Goal: Task Accomplishment & Management: Manage account settings

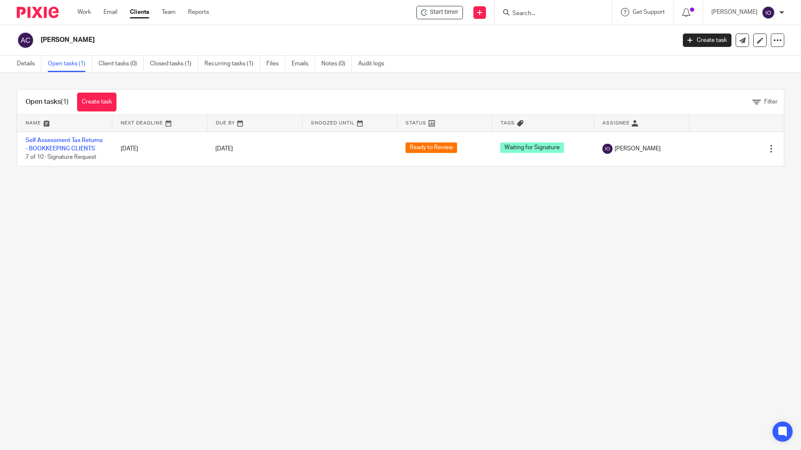
click at [568, 5] on div at bounding box center [553, 12] width 117 height 25
click at [547, 19] on div at bounding box center [553, 12] width 117 height 25
click at [546, 18] on form at bounding box center [555, 12] width 89 height 10
click at [539, 12] on input "Search" at bounding box center [548, 14] width 75 height 8
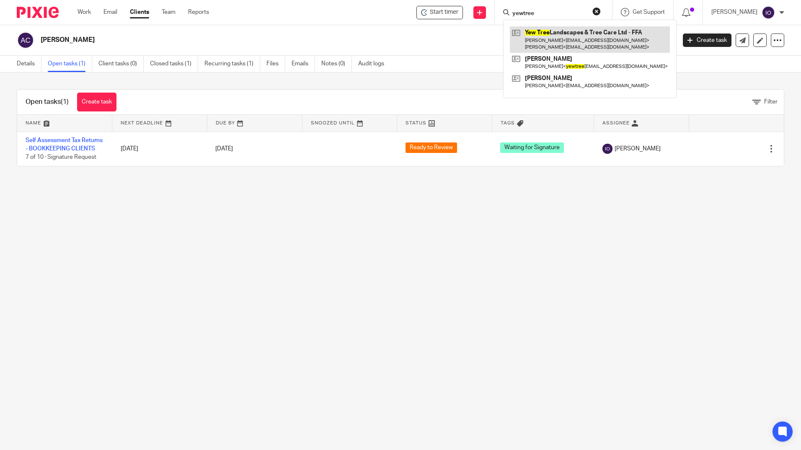
type input "yewtree"
click at [546, 38] on link at bounding box center [590, 39] width 160 height 26
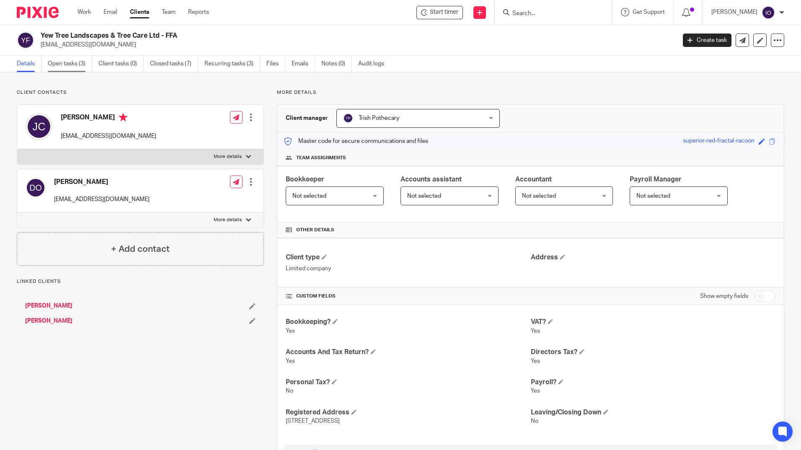
click at [64, 67] on link "Open tasks (3)" at bounding box center [70, 64] width 44 height 16
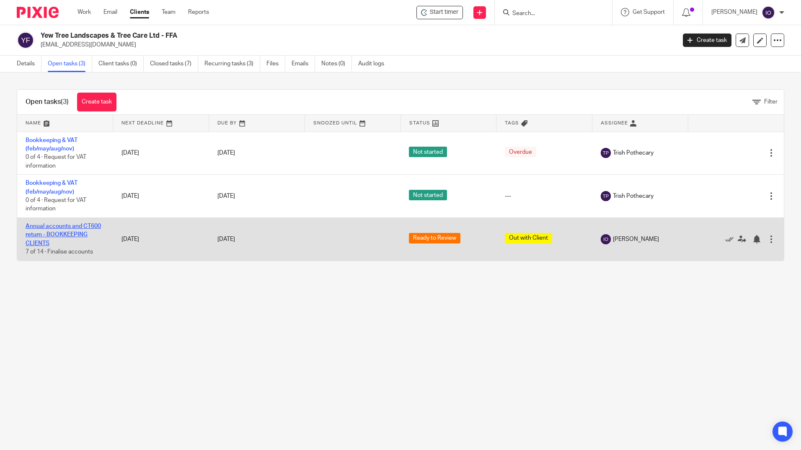
click at [64, 226] on link "Annual accounts and CT600 return - BOOKKEEPING CLIENTS" at bounding box center [63, 234] width 75 height 23
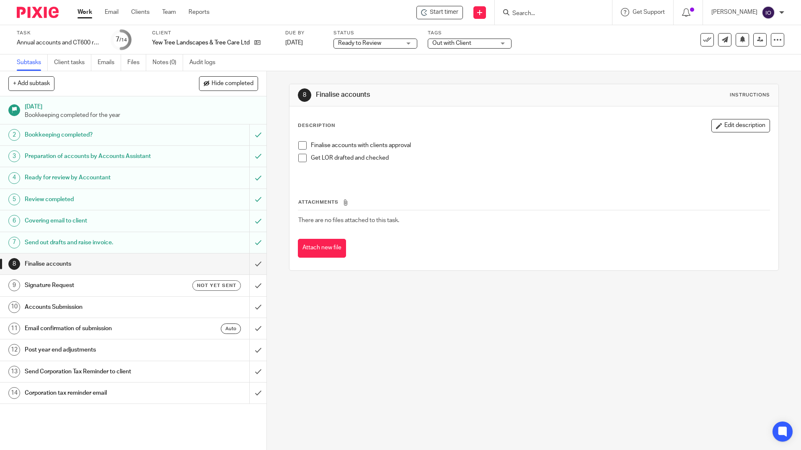
click at [65, 218] on h1 "Covering email to client" at bounding box center [97, 220] width 144 height 13
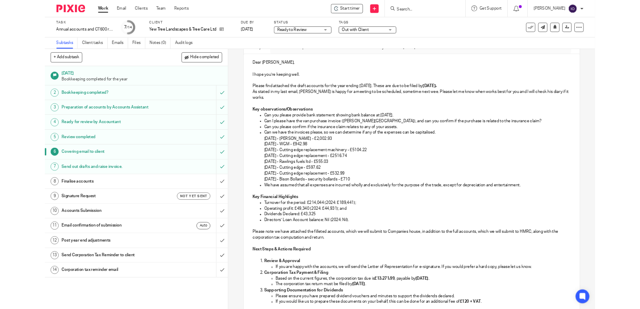
scroll to position [84, 0]
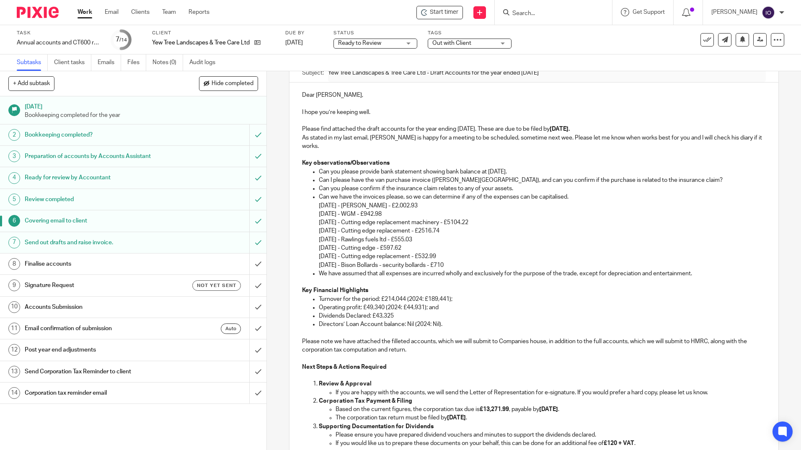
drag, startPoint x: 463, startPoint y: 180, endPoint x: 644, endPoint y: 181, distance: 181.4
click at [644, 184] on p "Can you please confirm if the insurance claim relates to any of your assets." at bounding box center [542, 188] width 446 height 8
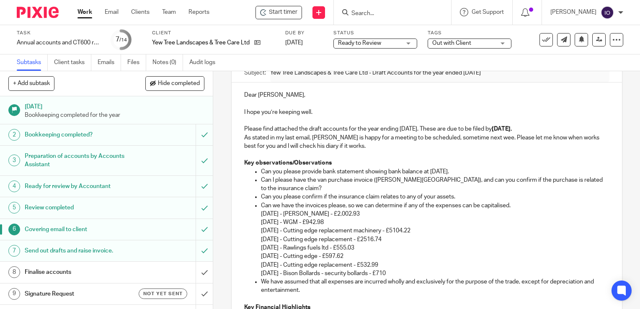
click at [357, 11] on input "Search" at bounding box center [388, 14] width 75 height 8
click at [260, 42] on icon at bounding box center [257, 42] width 6 height 6
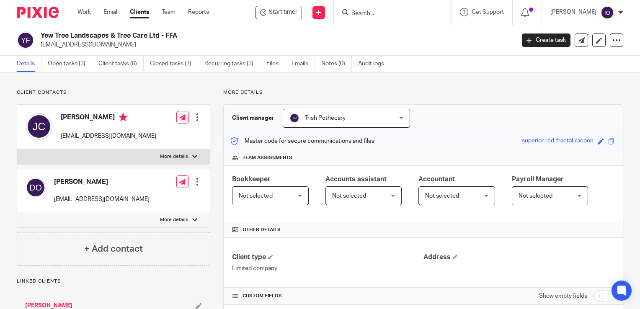
click at [192, 156] on div at bounding box center [194, 156] width 5 height 5
click at [17, 149] on input "More details" at bounding box center [17, 149] width 0 height 0
checkbox input "true"
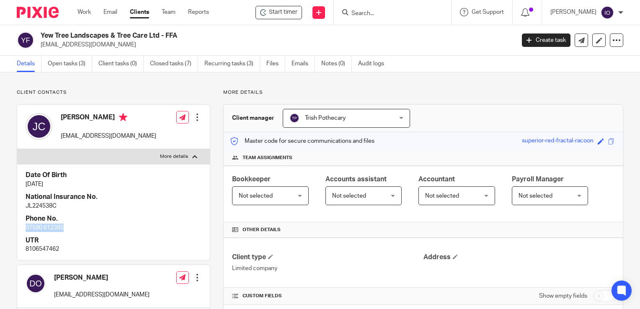
drag, startPoint x: 63, startPoint y: 225, endPoint x: 15, endPoint y: 227, distance: 48.2
copy p "07590 612385"
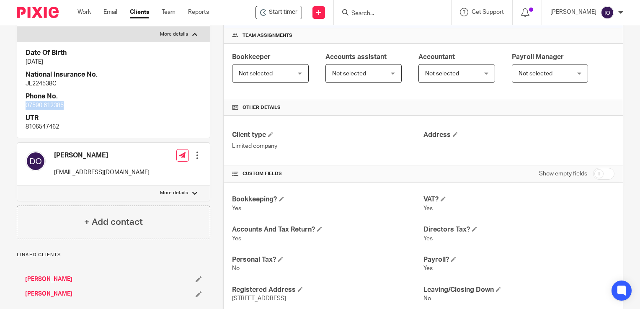
scroll to position [126, 0]
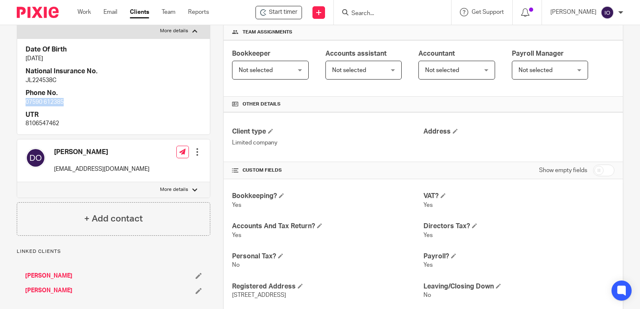
click at [186, 187] on label "More details" at bounding box center [113, 189] width 193 height 15
click at [17, 182] on input "More details" at bounding box center [17, 182] width 0 height 0
checkbox input "true"
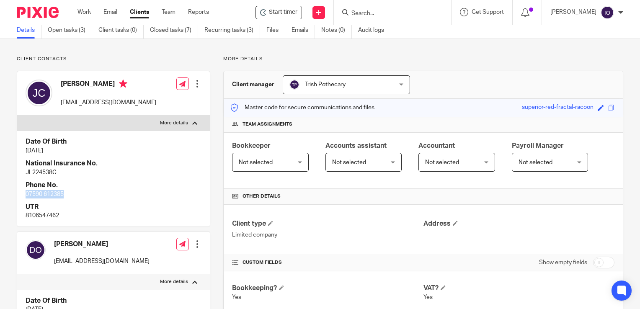
scroll to position [0, 0]
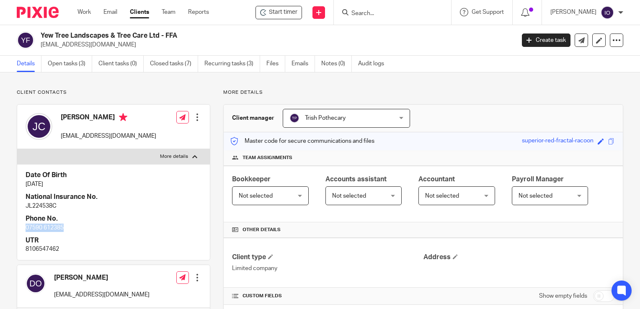
click at [196, 155] on label "More details" at bounding box center [113, 156] width 193 height 15
click at [17, 149] on input "More details" at bounding box center [17, 149] width 0 height 0
checkbox input "false"
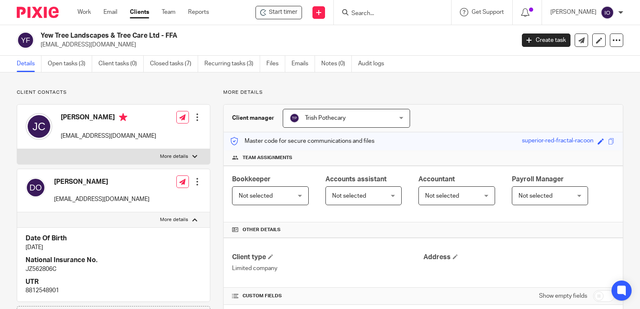
click at [192, 217] on label "More details" at bounding box center [113, 219] width 193 height 15
click at [17, 212] on input "More details" at bounding box center [17, 212] width 0 height 0
checkbox input "false"
